Goal: Check status

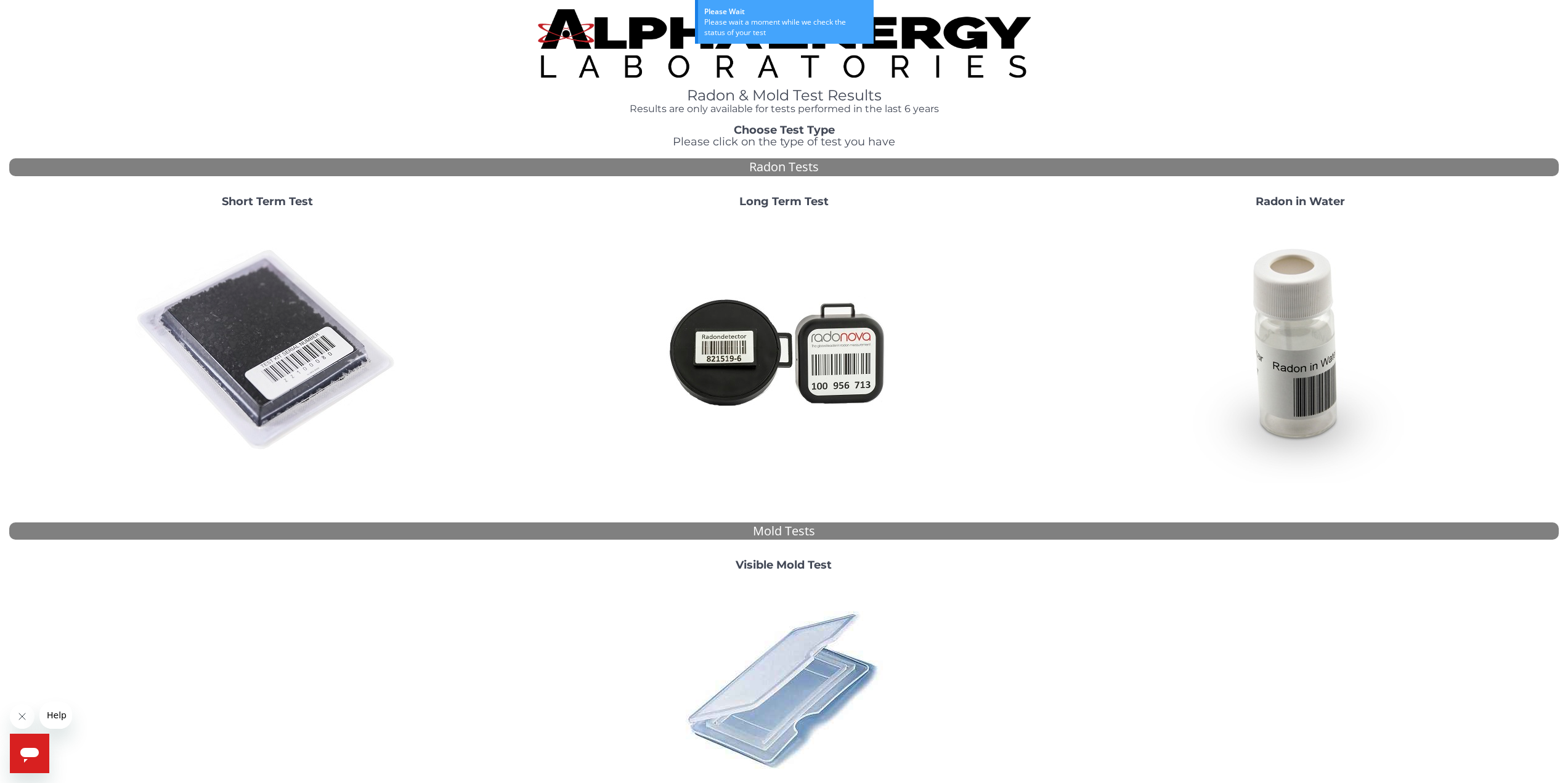
click at [800, 695] on img at bounding box center [784, 689] width 216 height 216
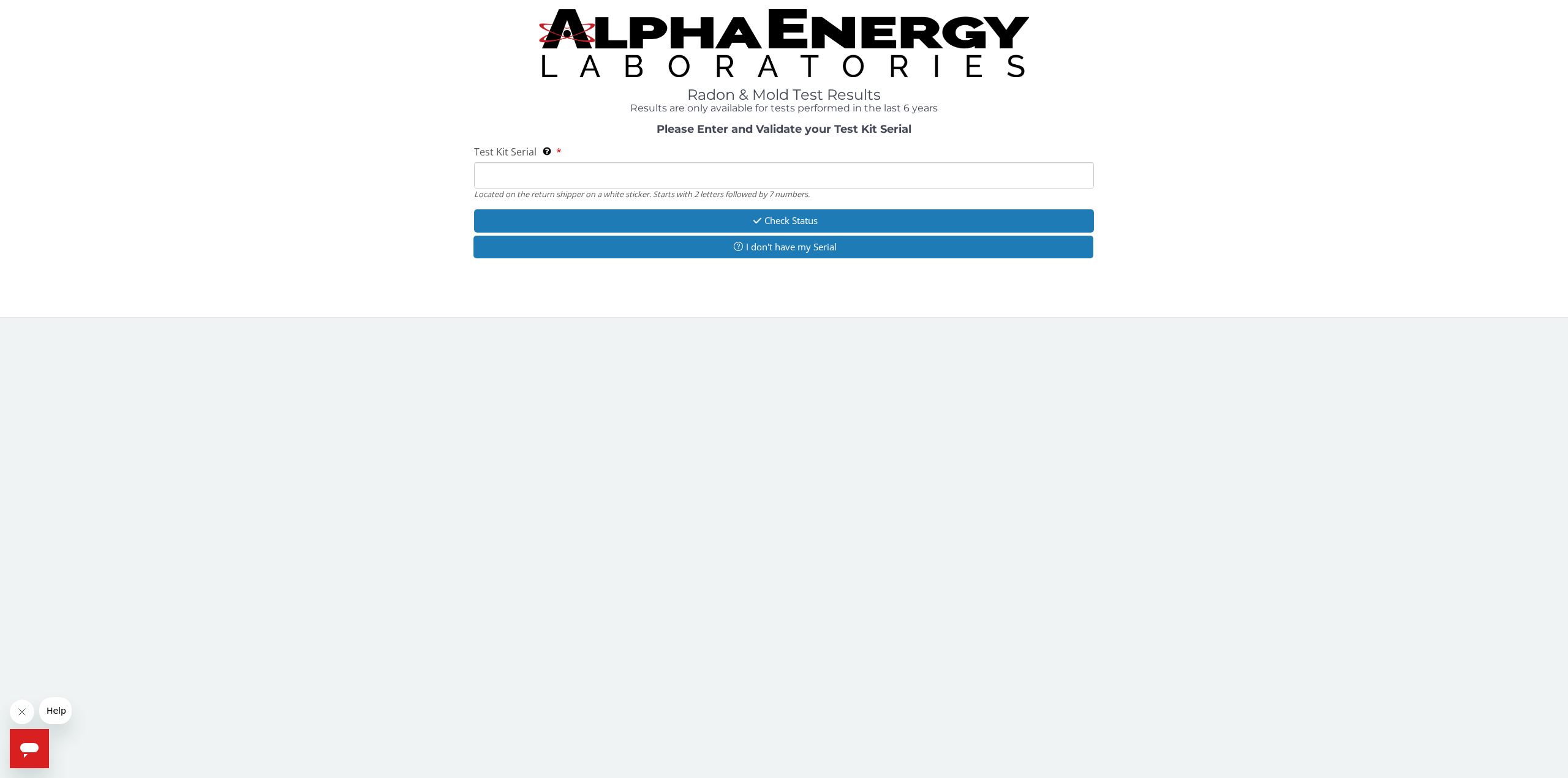
click at [623, 185] on input "Test Kit Serial Located on the return shipper on a white sticker. Starts with 2…" at bounding box center [784, 176] width 620 height 27
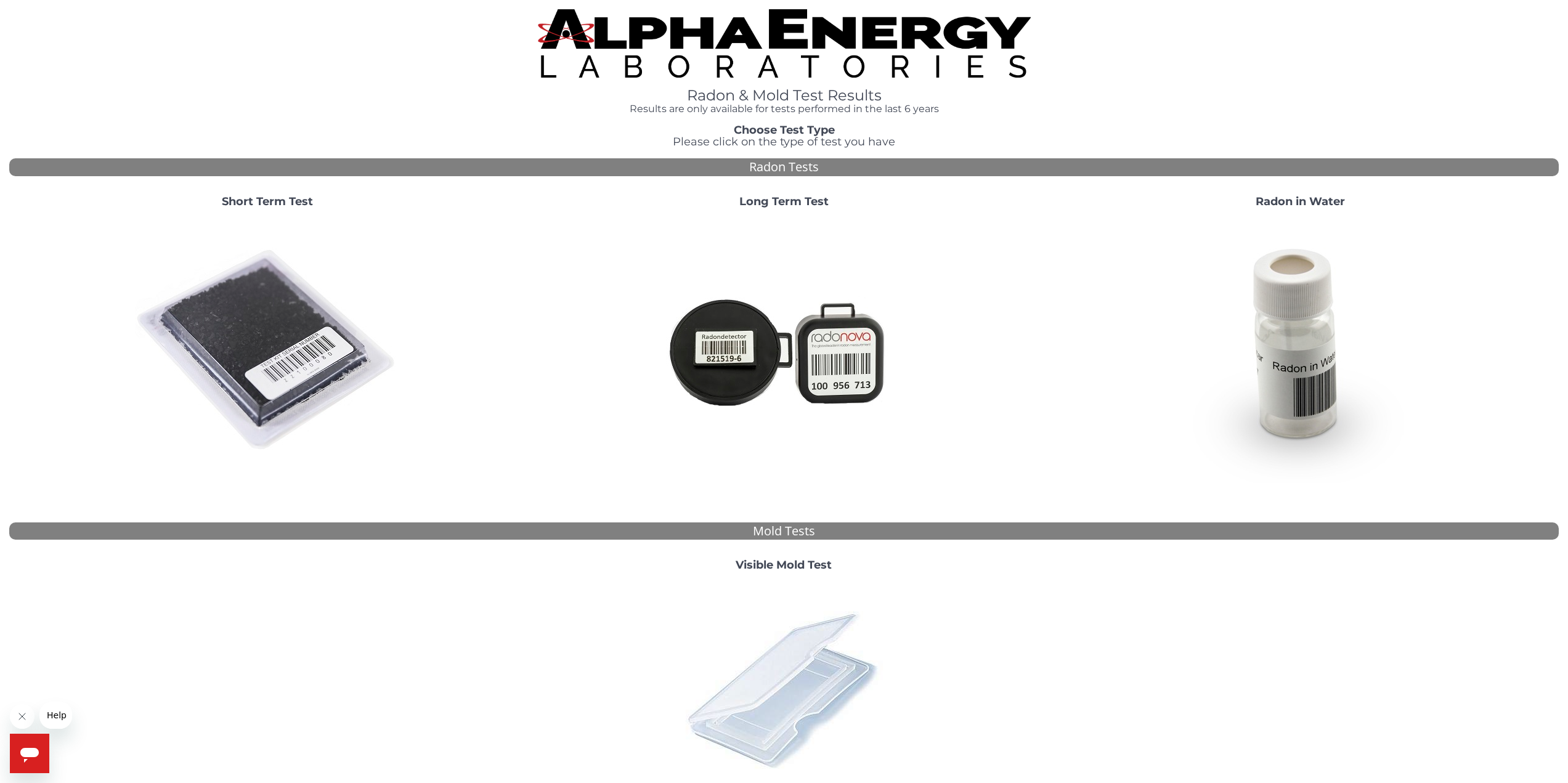
click at [829, 762] on img at bounding box center [784, 689] width 216 height 216
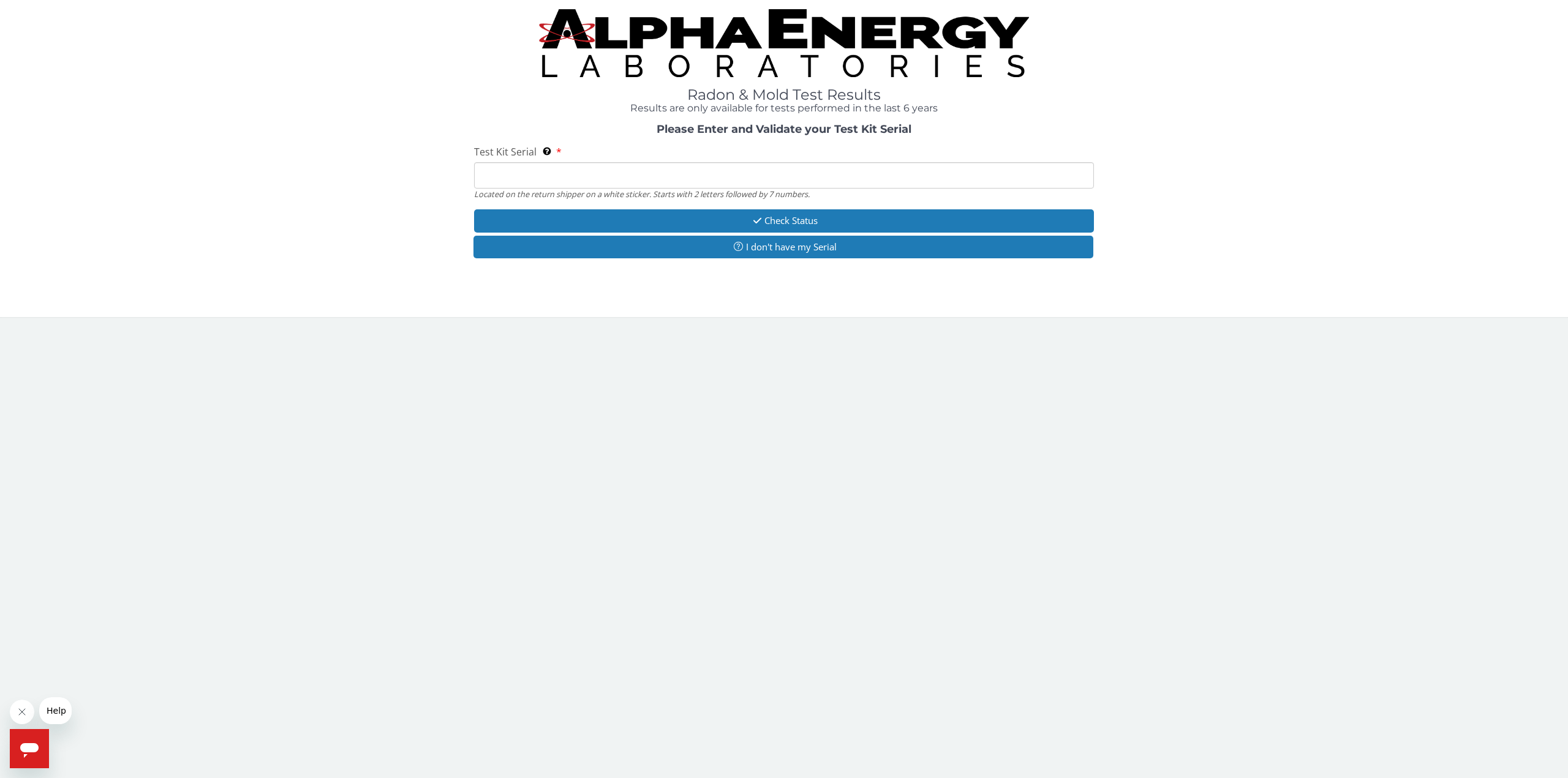
click at [627, 156] on div "Test Kit Serial Located on the return shipper on a white sticker. Starts with 2…" at bounding box center [784, 172] width 620 height 54
click at [624, 170] on input "Test Kit Serial Located on the return shipper on a white sticker. Starts with 2…" at bounding box center [784, 176] width 620 height 27
drag, startPoint x: 305, startPoint y: 256, endPoint x: 467, endPoint y: 240, distance: 162.8
click at [305, 256] on div "Please Enter and Validate your Test Kit Serial Test Kit Serial Located on the r…" at bounding box center [784, 193] width 1550 height 139
click at [582, 175] on input "Test Kit Serial Located on the return shipper on a white sticker. Starts with 2…" at bounding box center [784, 176] width 620 height 27
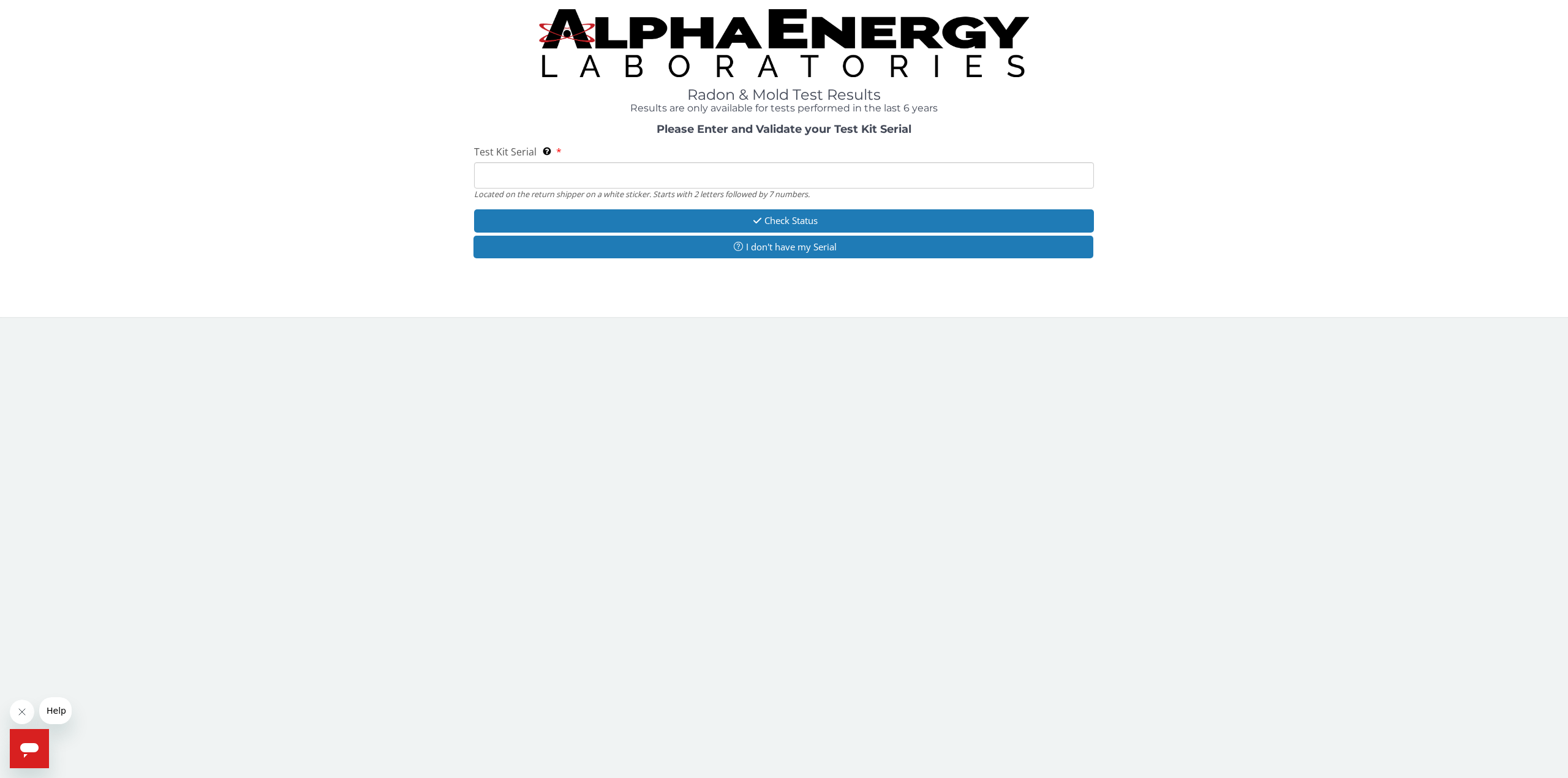
paste input "ML190734"
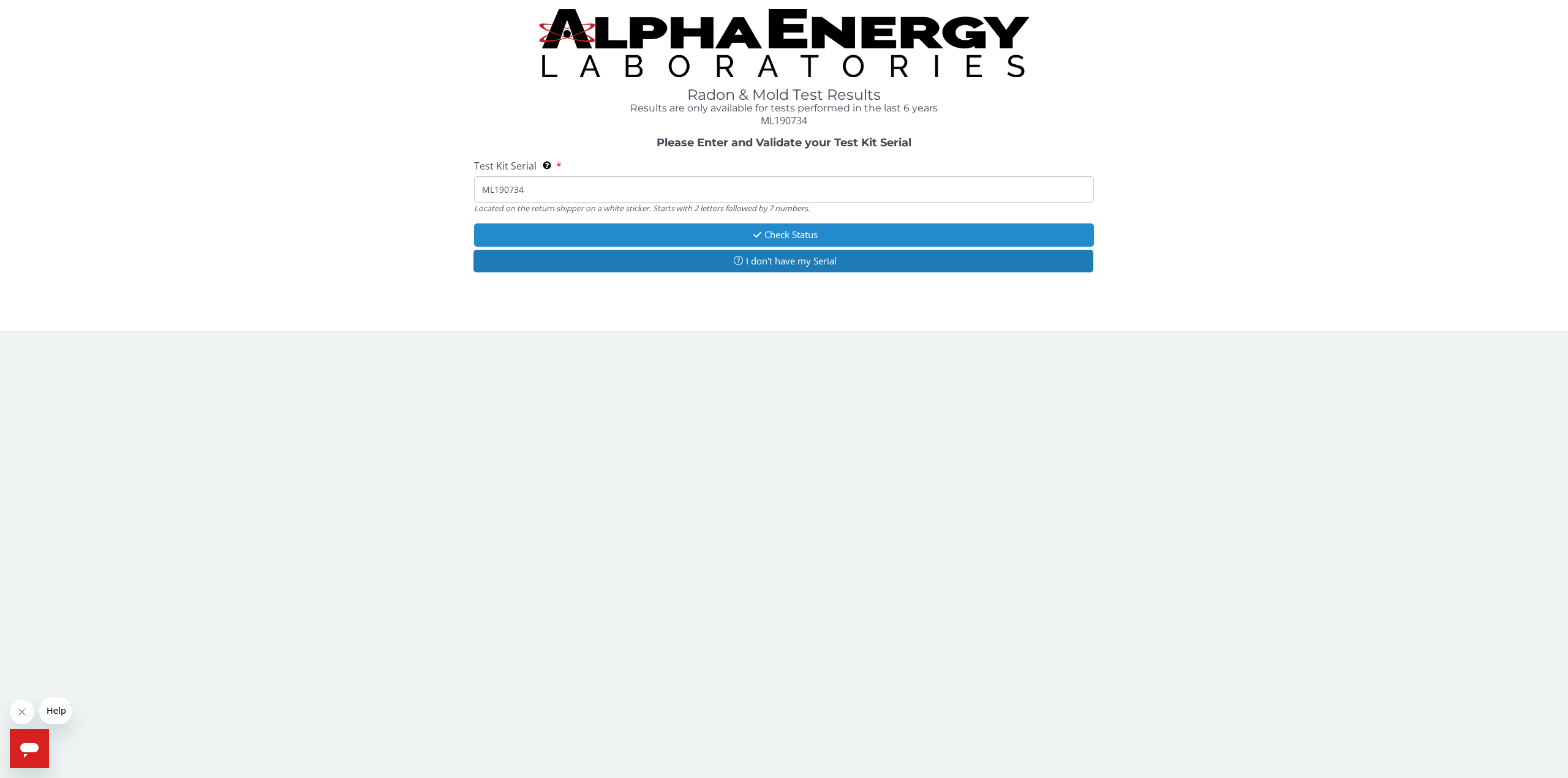
type input "ML190734"
click at [630, 234] on button "Check Status" at bounding box center [784, 235] width 620 height 23
